Goal: Use online tool/utility: Utilize a website feature to perform a specific function

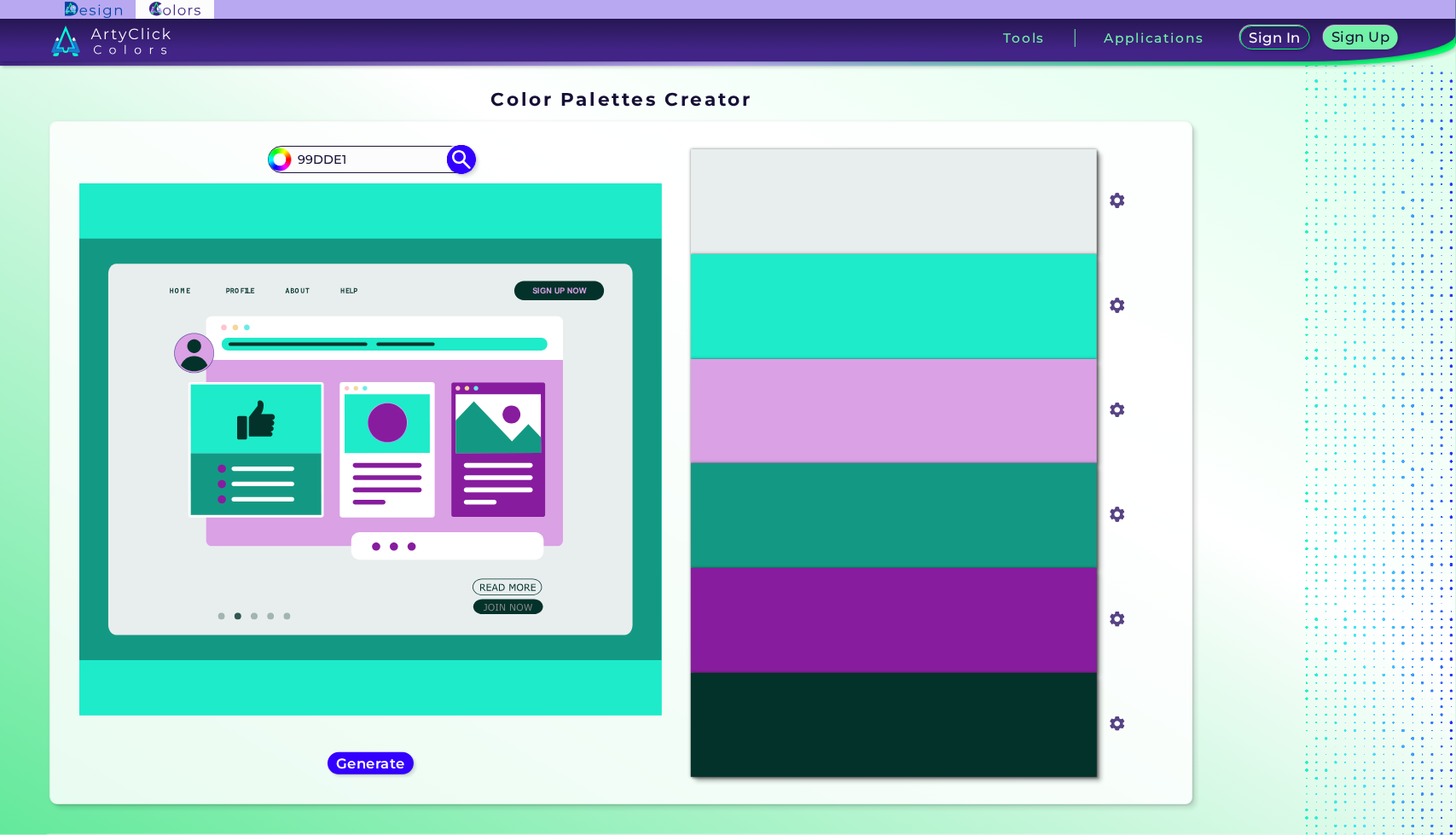
type input "99DDE1"
click at [460, 164] on img at bounding box center [461, 159] width 30 height 30
type input "#000000"
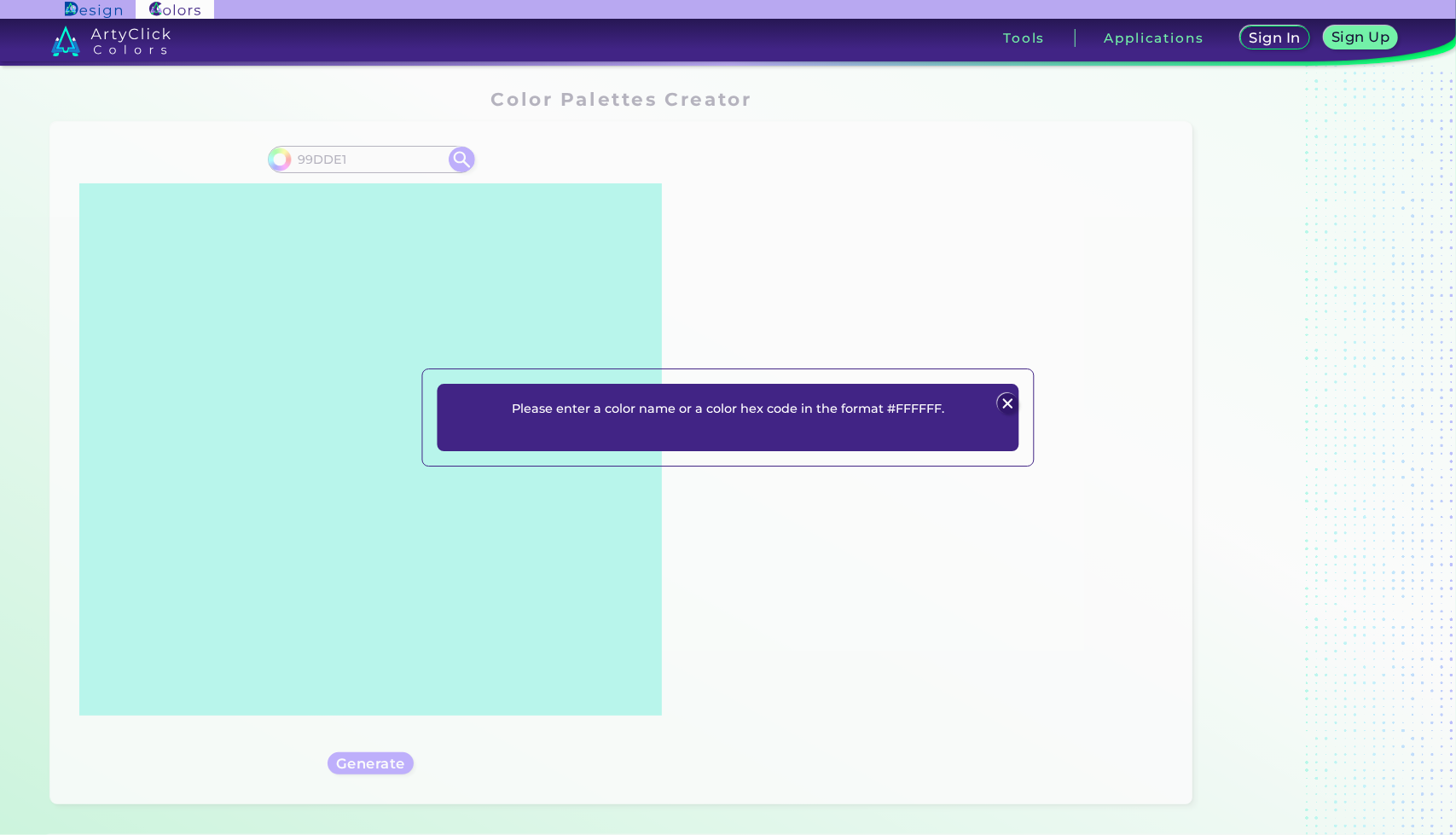
click at [1006, 400] on img at bounding box center [1008, 404] width 21 height 21
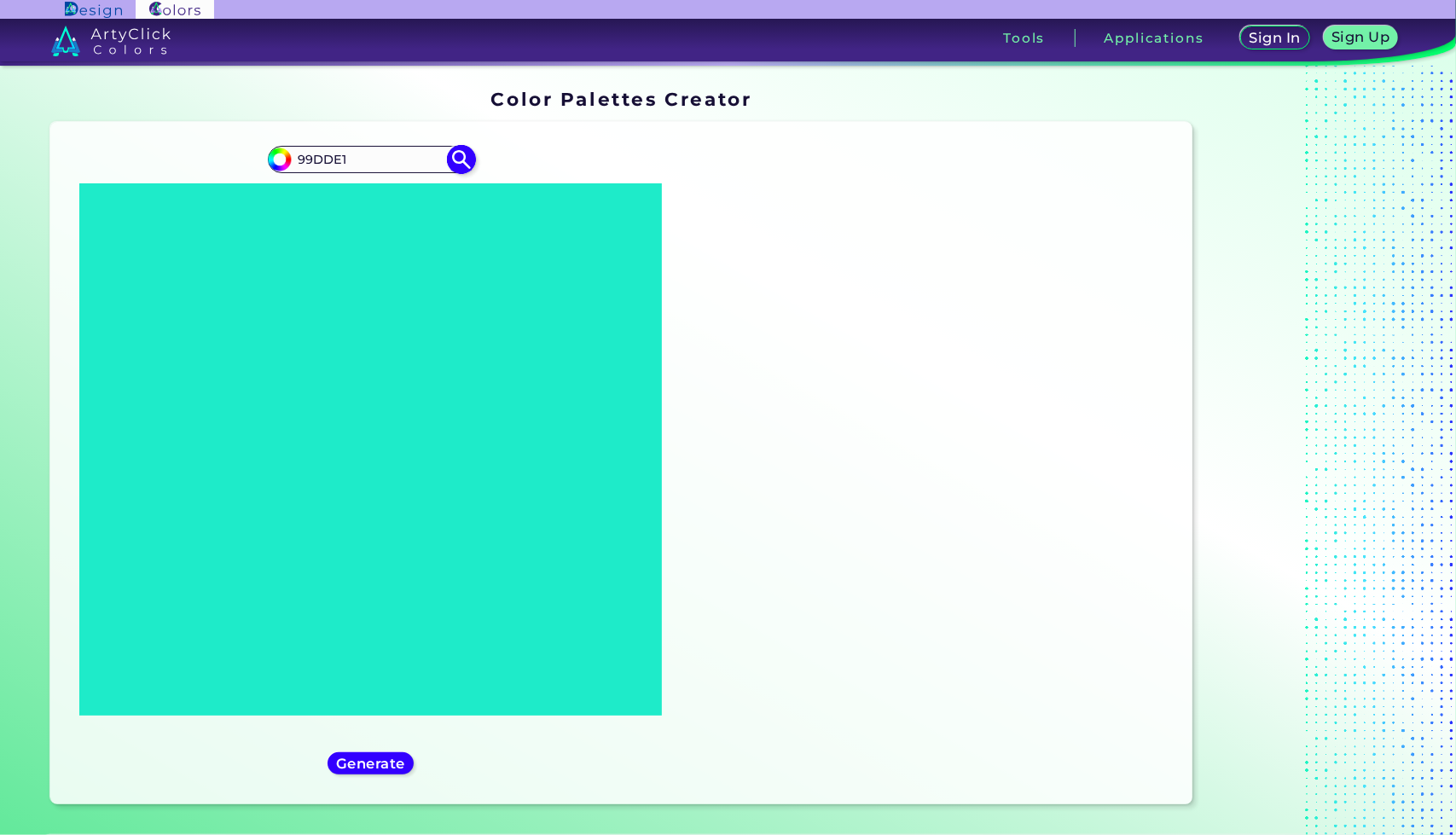
click at [314, 164] on input "99DDE1" at bounding box center [370, 159] width 158 height 23
click at [299, 164] on input "99DDE1" at bounding box center [370, 159] width 158 height 23
type input "#99DDE1"
click at [462, 151] on img at bounding box center [461, 159] width 30 height 30
type input "#99dde1"
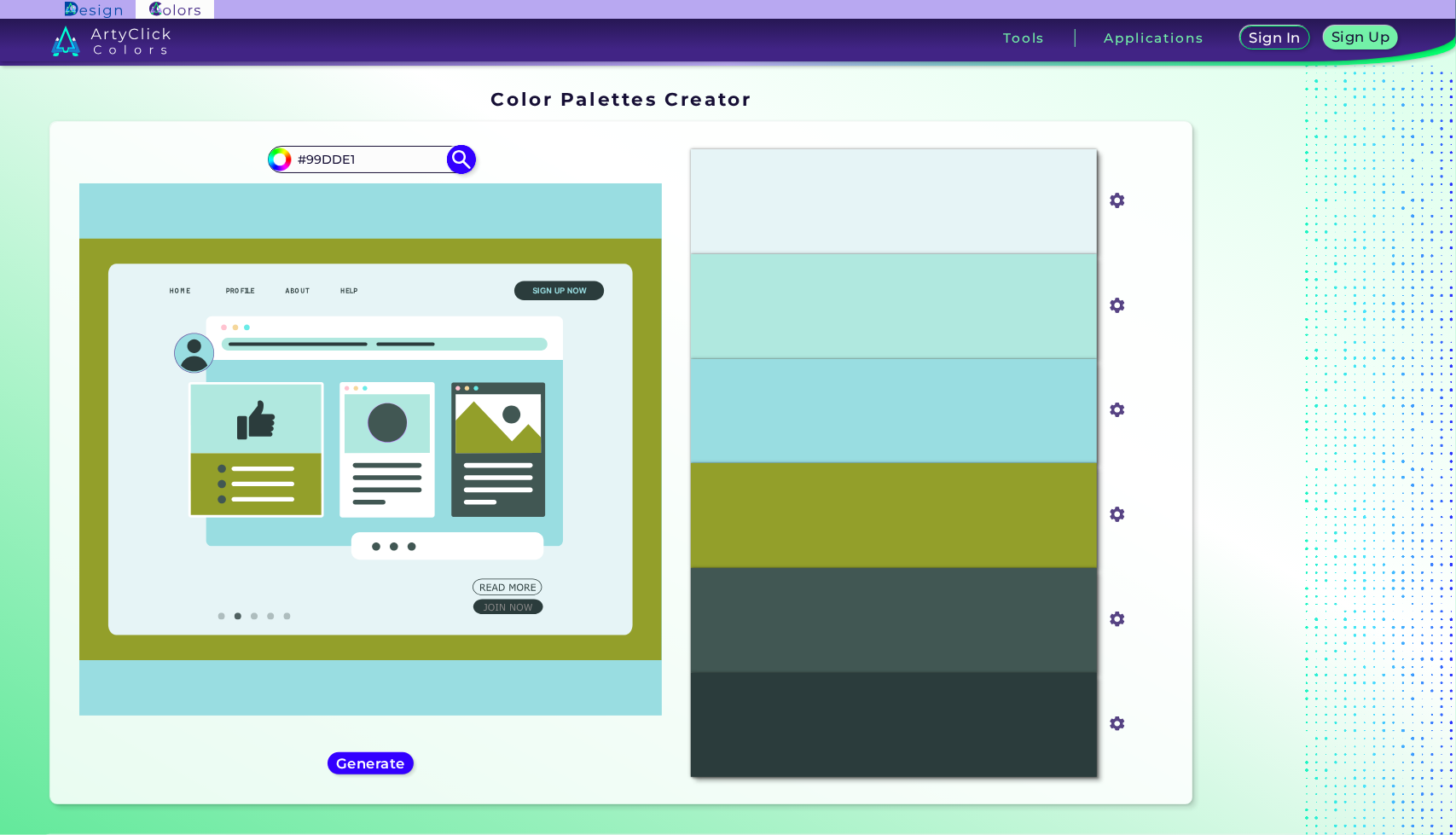
click at [358, 164] on input "#99DDE1" at bounding box center [370, 159] width 158 height 23
paste input "00AAB5"
type input "#00AAB5"
click at [455, 157] on img at bounding box center [461, 159] width 30 height 30
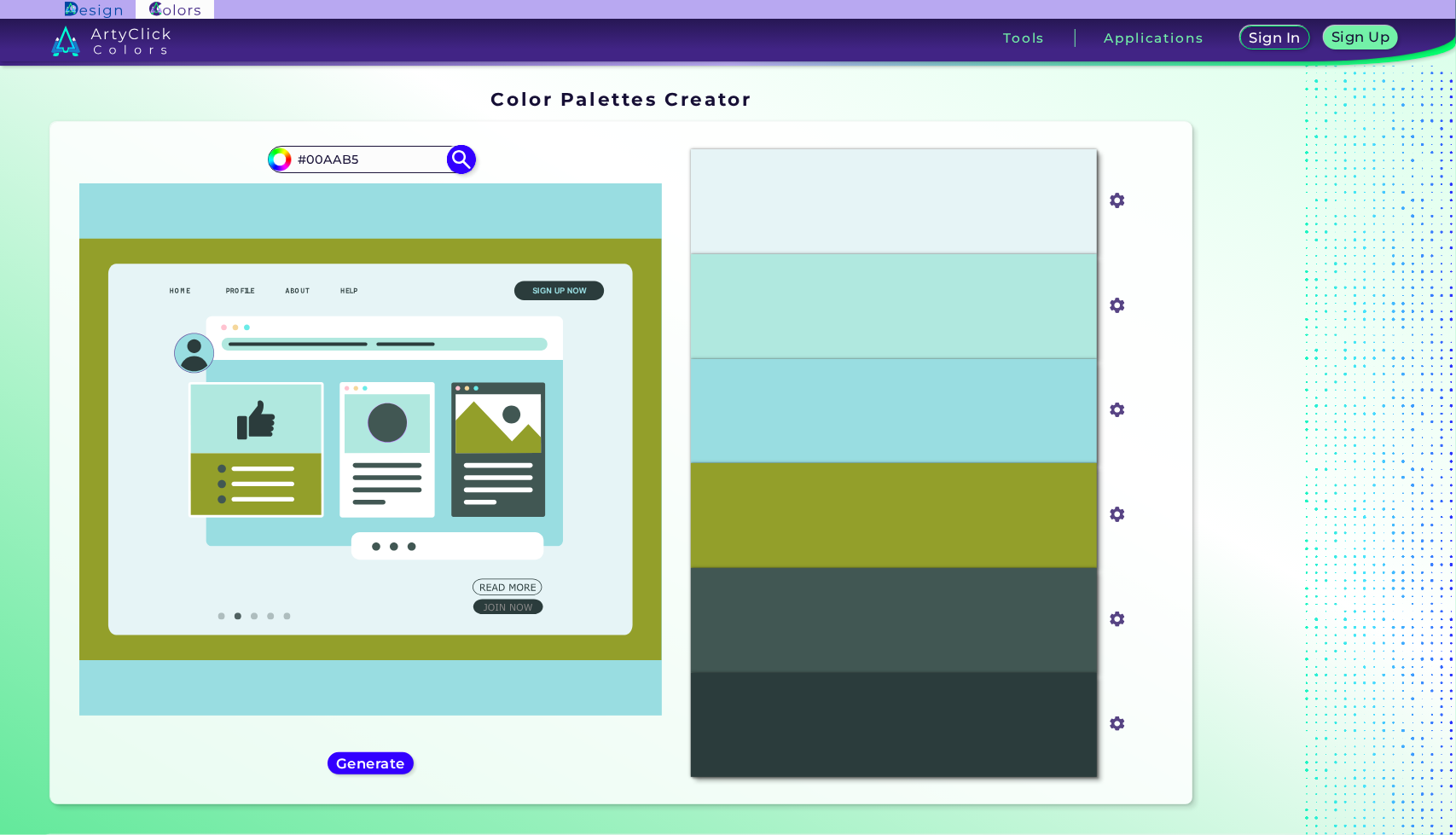
type input "#00aab5"
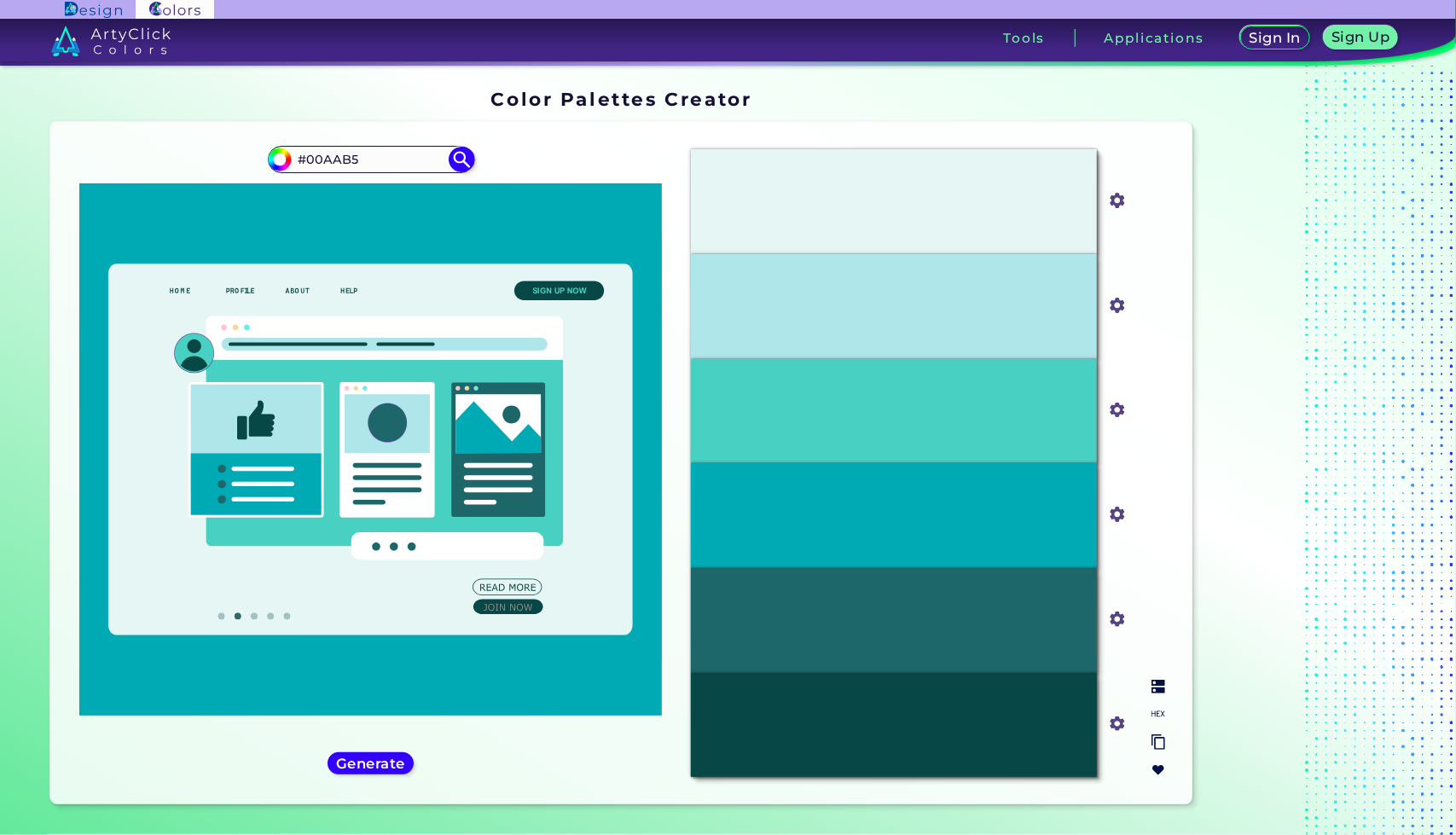
click at [989, 429] on div "#48D1C3" at bounding box center [894, 412] width 406 height 105
click at [1114, 407] on input "#48d1c3" at bounding box center [1113, 408] width 21 height 21
click at [1000, 418] on div "#48D1C3" at bounding box center [894, 412] width 406 height 105
click at [1162, 689] on img at bounding box center [1158, 687] width 14 height 14
click at [1157, 741] on img at bounding box center [1158, 742] width 14 height 16
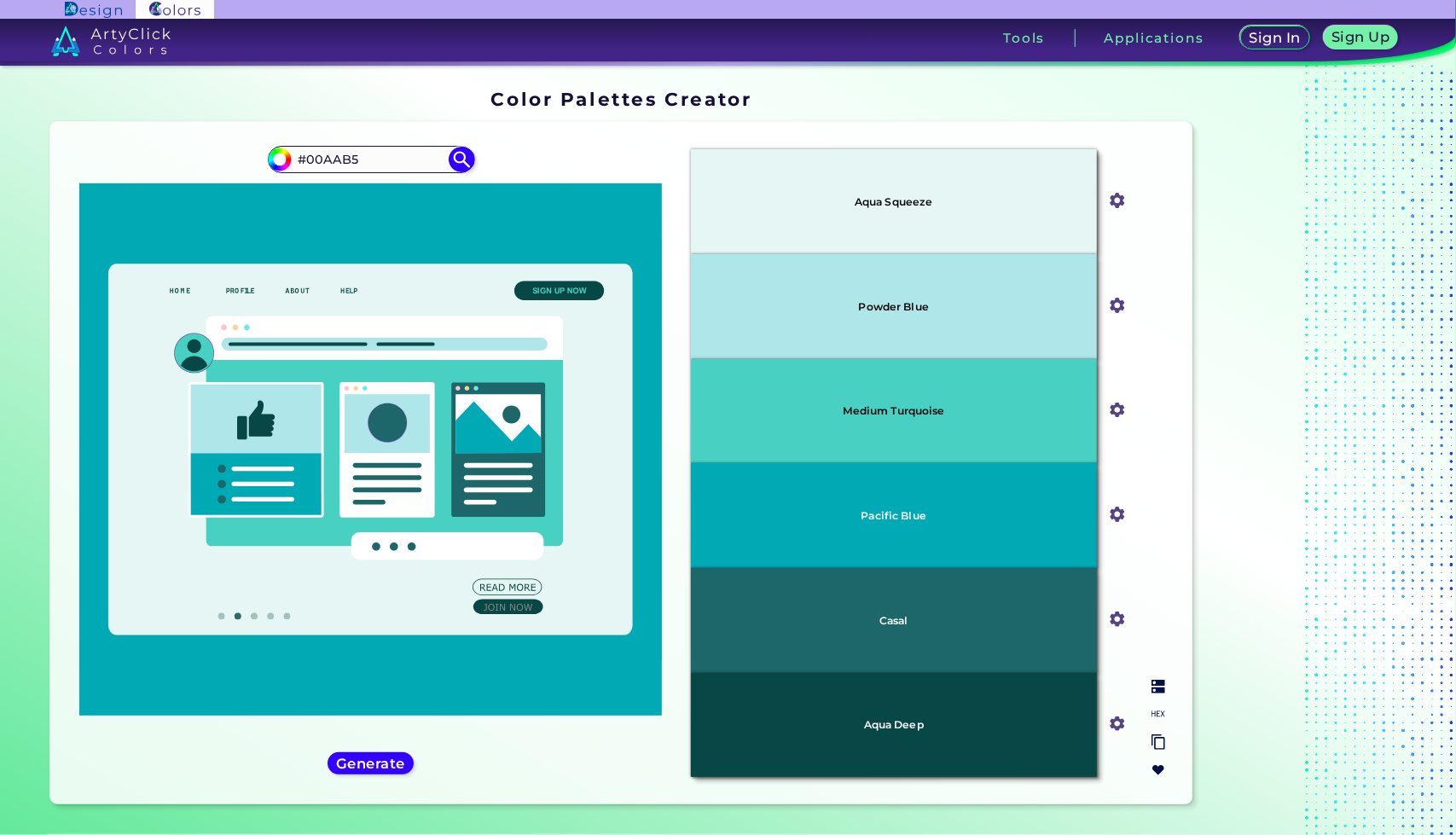
click at [916, 409] on p "Medium Turquoise" at bounding box center [894, 411] width 103 height 11
copy p "Medium Turquoise"
click at [1195, 529] on section "Oops - something went wrong. Please try again. Aqua Squeeze #e6f6f4 Powder Blue…" at bounding box center [621, 467] width 1156 height 703
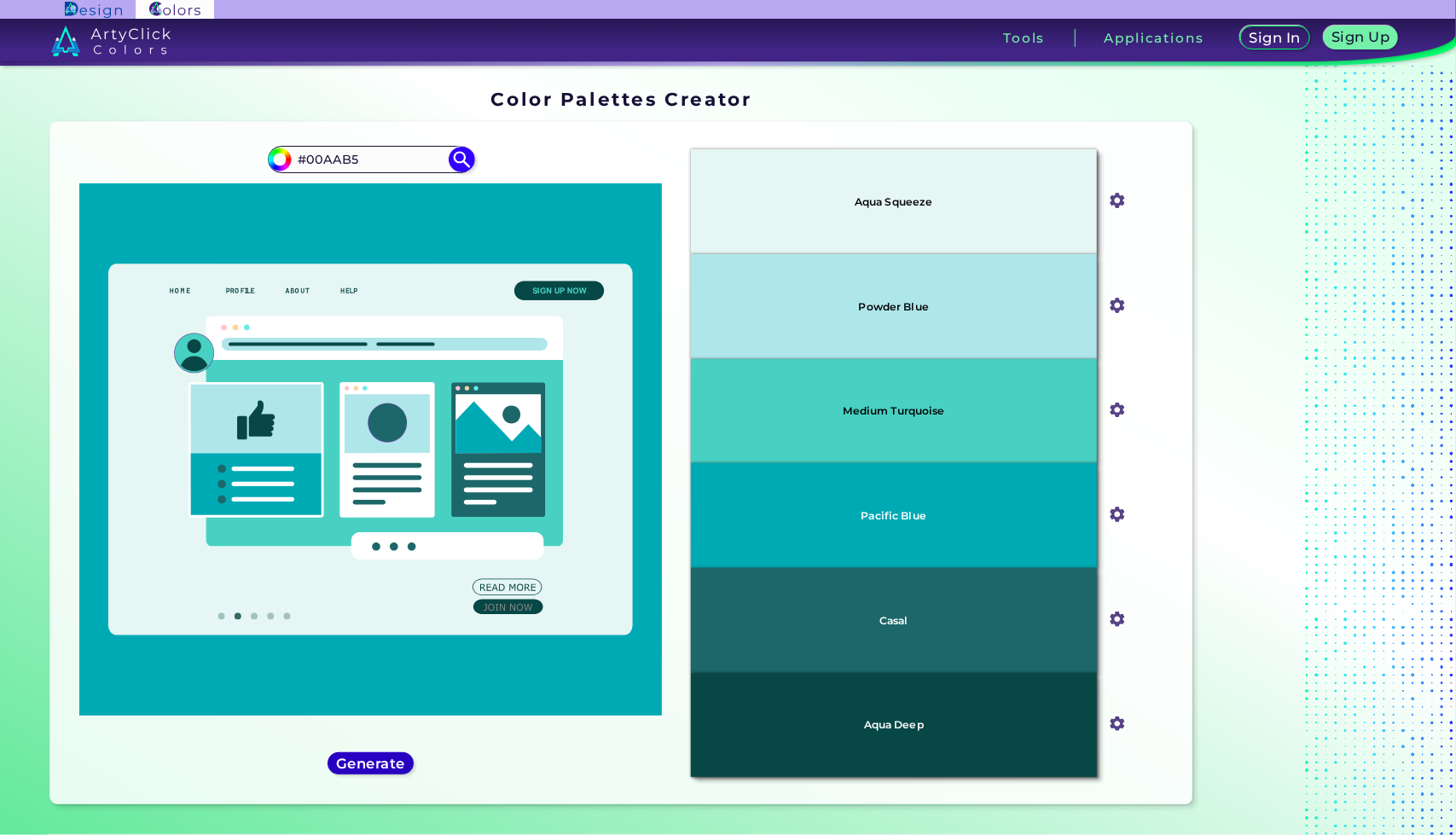
click at [389, 761] on h5 "Generate" at bounding box center [370, 763] width 62 height 13
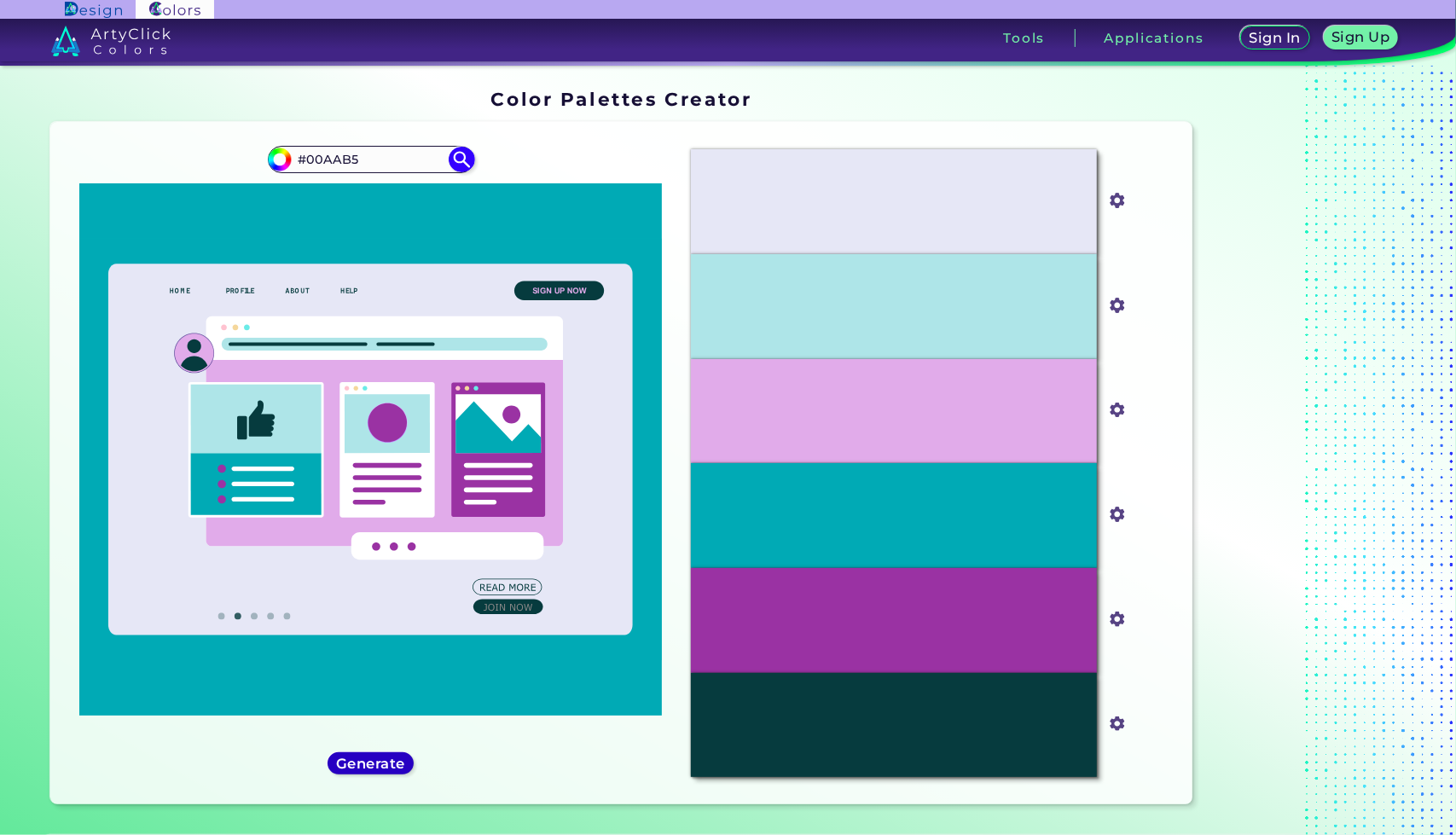
click at [389, 761] on h5 "Generate" at bounding box center [370, 763] width 62 height 13
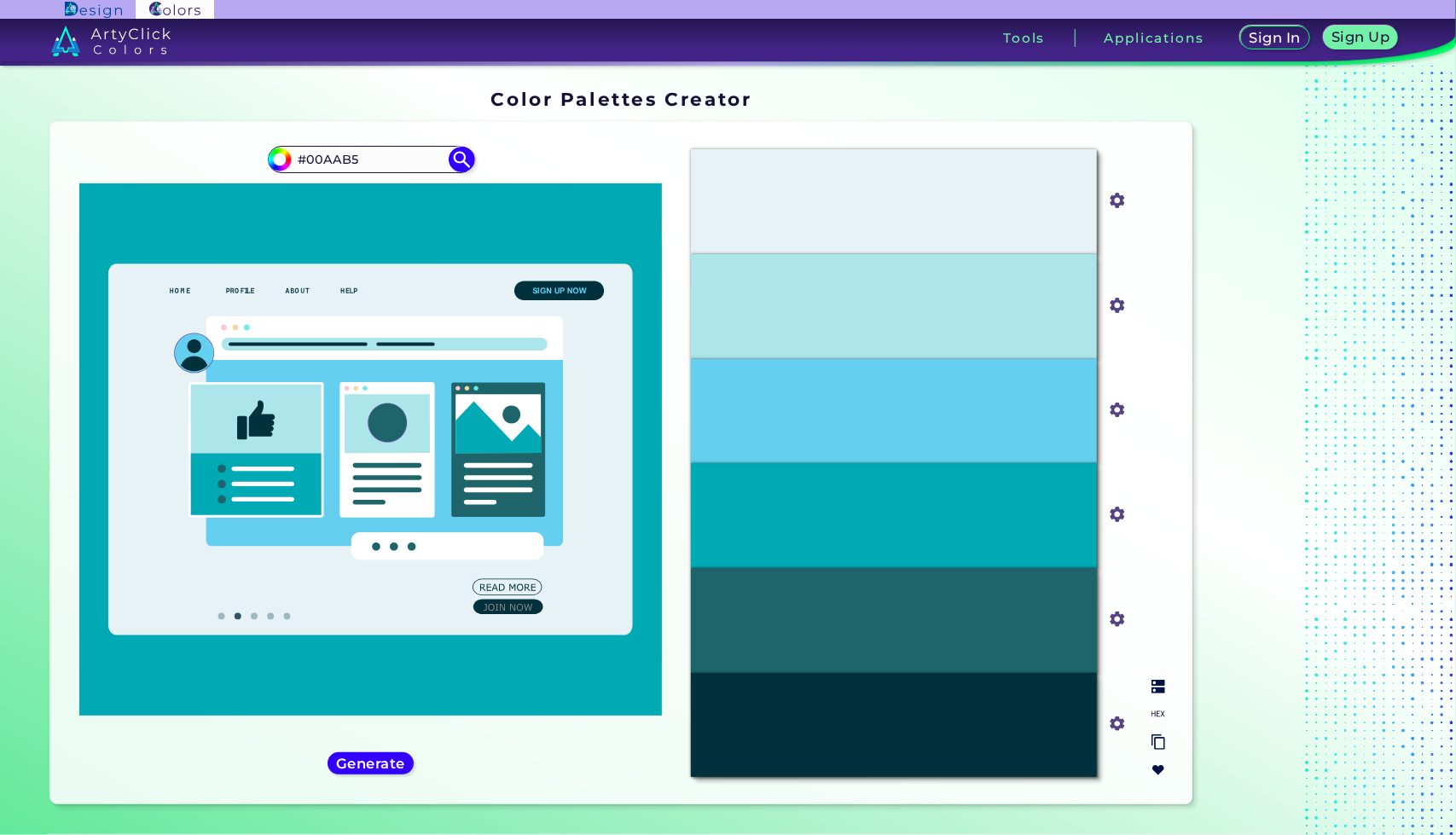
click at [1163, 687] on img at bounding box center [1158, 687] width 14 height 14
click at [1116, 518] on input "#00aab5" at bounding box center [1113, 512] width 21 height 21
click at [1174, 460] on div "Aqua Squeeze #e6f2f6 Blizzard Blue #ade6ea Malibu #65cfef Pacific Blue #00aab5 …" at bounding box center [928, 464] width 501 height 655
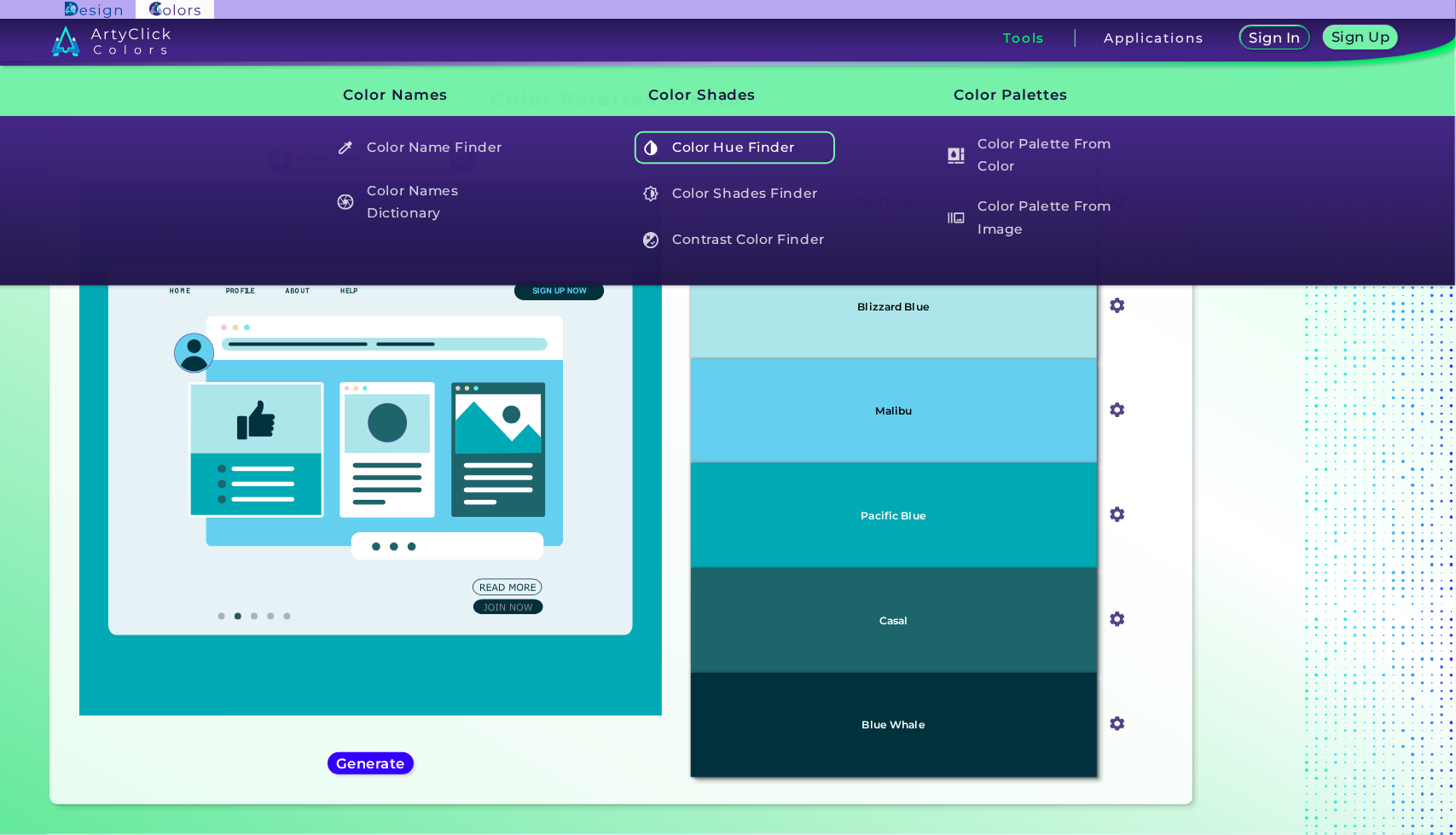
click at [726, 155] on h5 "Color Hue Finder" at bounding box center [735, 148] width 200 height 33
